Goal: Information Seeking & Learning: Learn about a topic

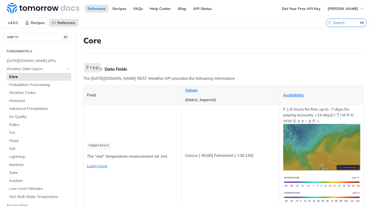
click at [114, 69] on div "Data Fields" at bounding box center [234, 68] width 259 height 5
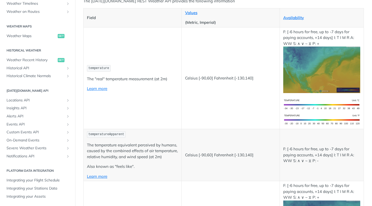
scroll to position [78, 0]
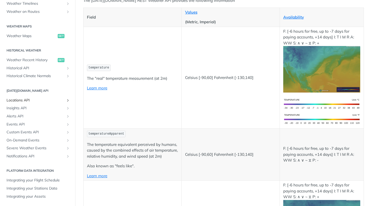
click at [22, 100] on span "Locations API" at bounding box center [36, 100] width 58 height 5
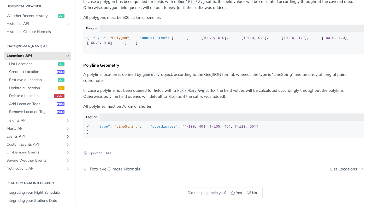
scroll to position [188, 0]
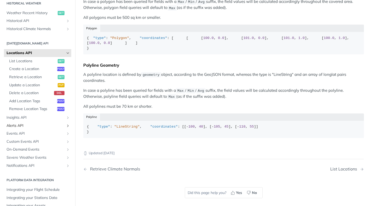
click at [27, 123] on span "Alerts API" at bounding box center [36, 125] width 58 height 5
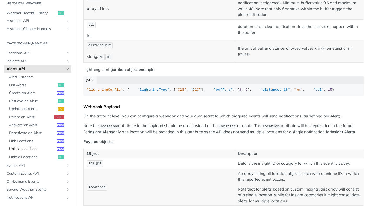
scroll to position [217, 0]
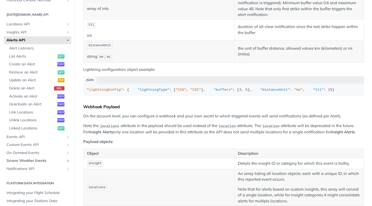
click at [34, 160] on span "Severe Weather Events" at bounding box center [36, 160] width 58 height 5
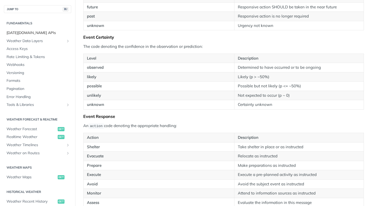
click at [28, 34] on span "[DATE][DOMAIN_NAME] APIs" at bounding box center [38, 32] width 63 height 5
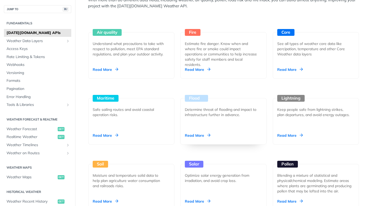
scroll to position [466, 0]
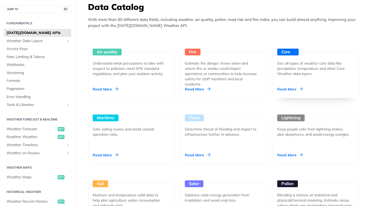
click at [291, 53] on div "Core" at bounding box center [287, 52] width 21 height 7
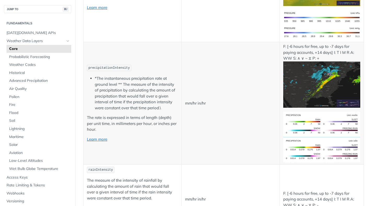
scroll to position [835, 0]
click at [103, 141] on link "Learn more" at bounding box center [97, 138] width 20 height 5
